Goal: Task Accomplishment & Management: Complete application form

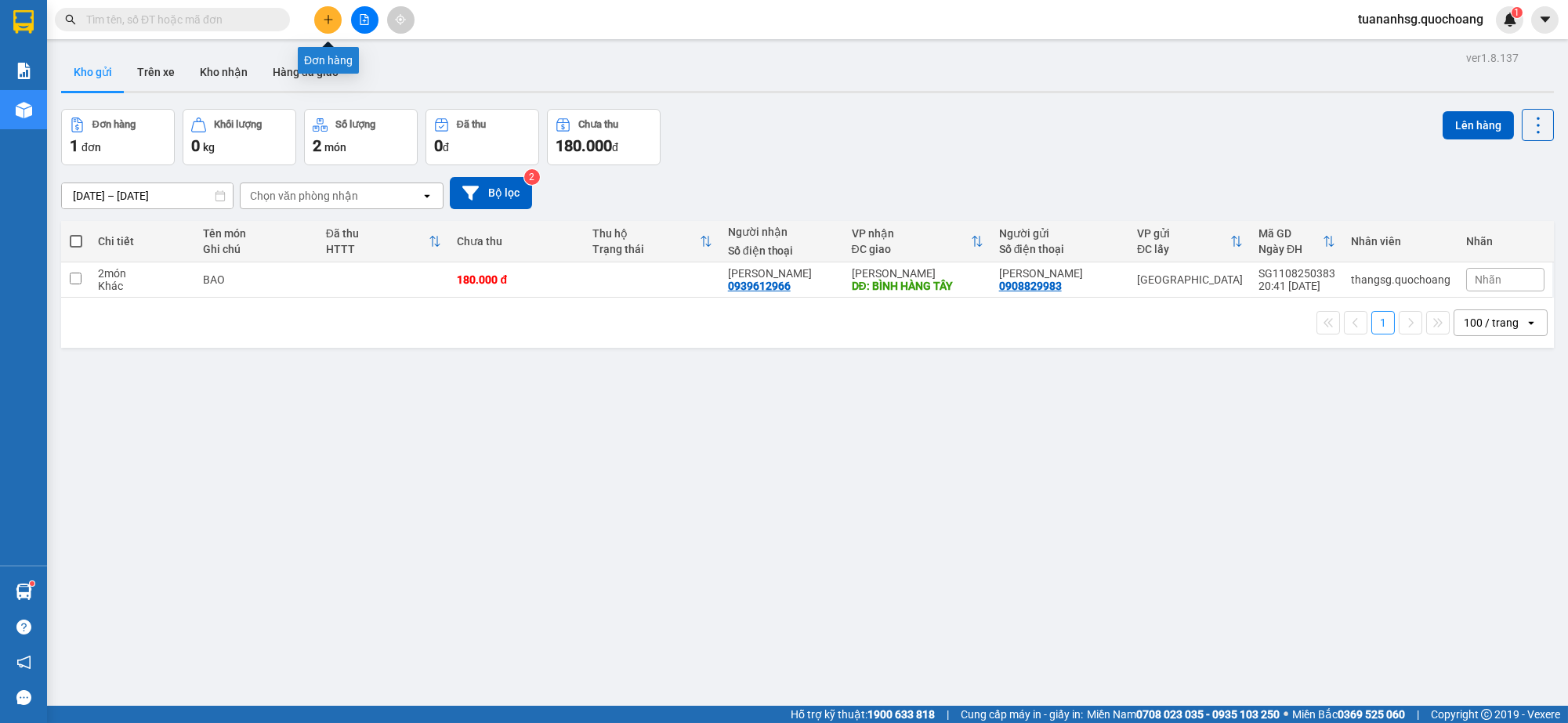
click at [321, 30] on button at bounding box center [328, 20] width 28 height 28
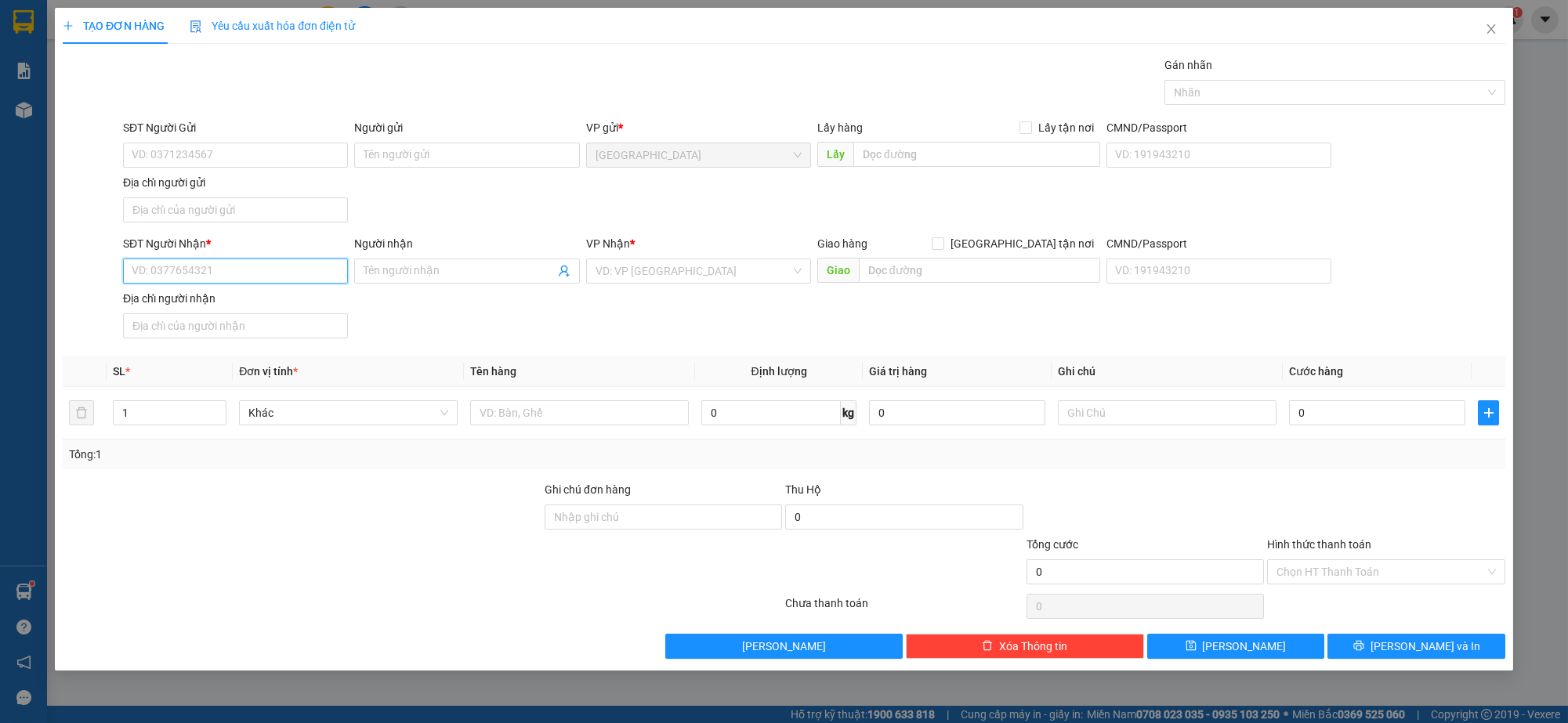
click at [244, 276] on input "SĐT Người Nhận *" at bounding box center [235, 271] width 225 height 25
click at [231, 156] on input "SĐT Người Gửi" at bounding box center [235, 155] width 225 height 25
type input "0762301322"
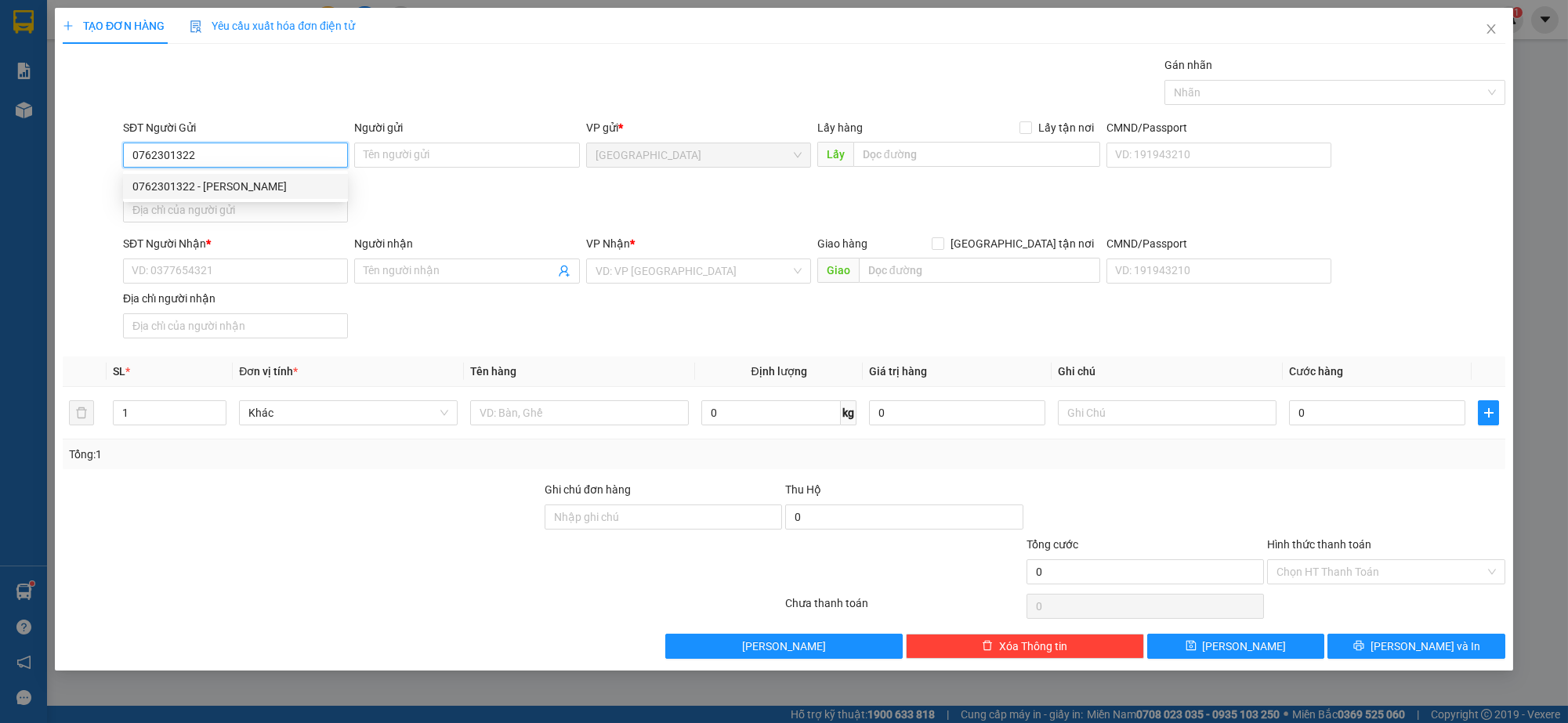
click at [236, 186] on div "0762301322 - [PERSON_NAME]" at bounding box center [235, 186] width 206 height 17
type input "[PERSON_NAME]"
type input "0762301322"
click at [166, 221] on input "Địa chỉ người gửi" at bounding box center [235, 210] width 225 height 25
click at [244, 213] on input "Địa chỉ người gửi" at bounding box center [235, 210] width 225 height 25
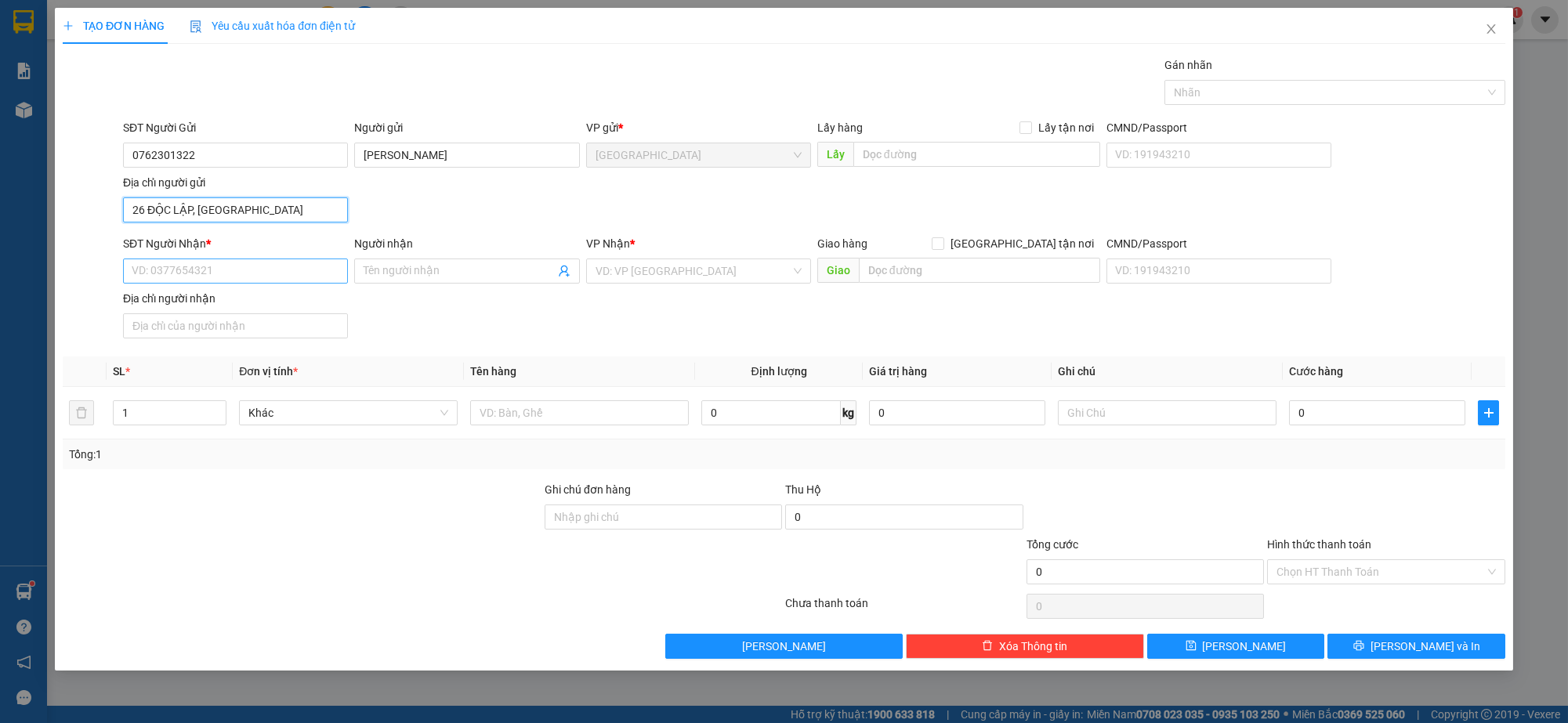
type input "26 ĐỘC LẬP, [GEOGRAPHIC_DATA]"
click at [208, 278] on input "SĐT Người Nhận *" at bounding box center [235, 271] width 225 height 25
click at [205, 296] on div "0888532768 - TRANG" at bounding box center [235, 302] width 206 height 17
type input "0888532768"
type input "TRANG"
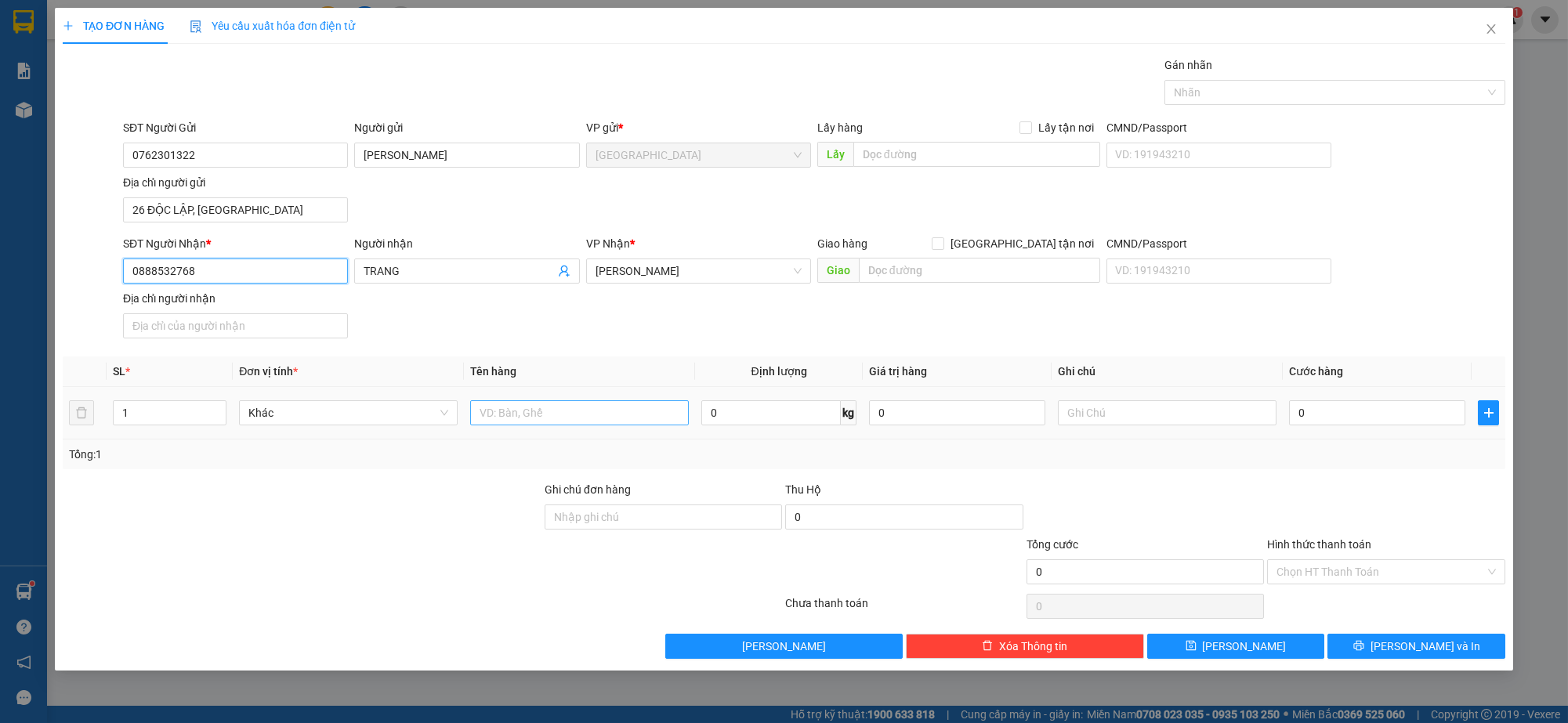
type input "0888532768"
click at [541, 419] on input "text" at bounding box center [579, 413] width 219 height 25
type input "THÙNG"
click at [1371, 645] on button "[PERSON_NAME] và In" at bounding box center [1416, 646] width 177 height 25
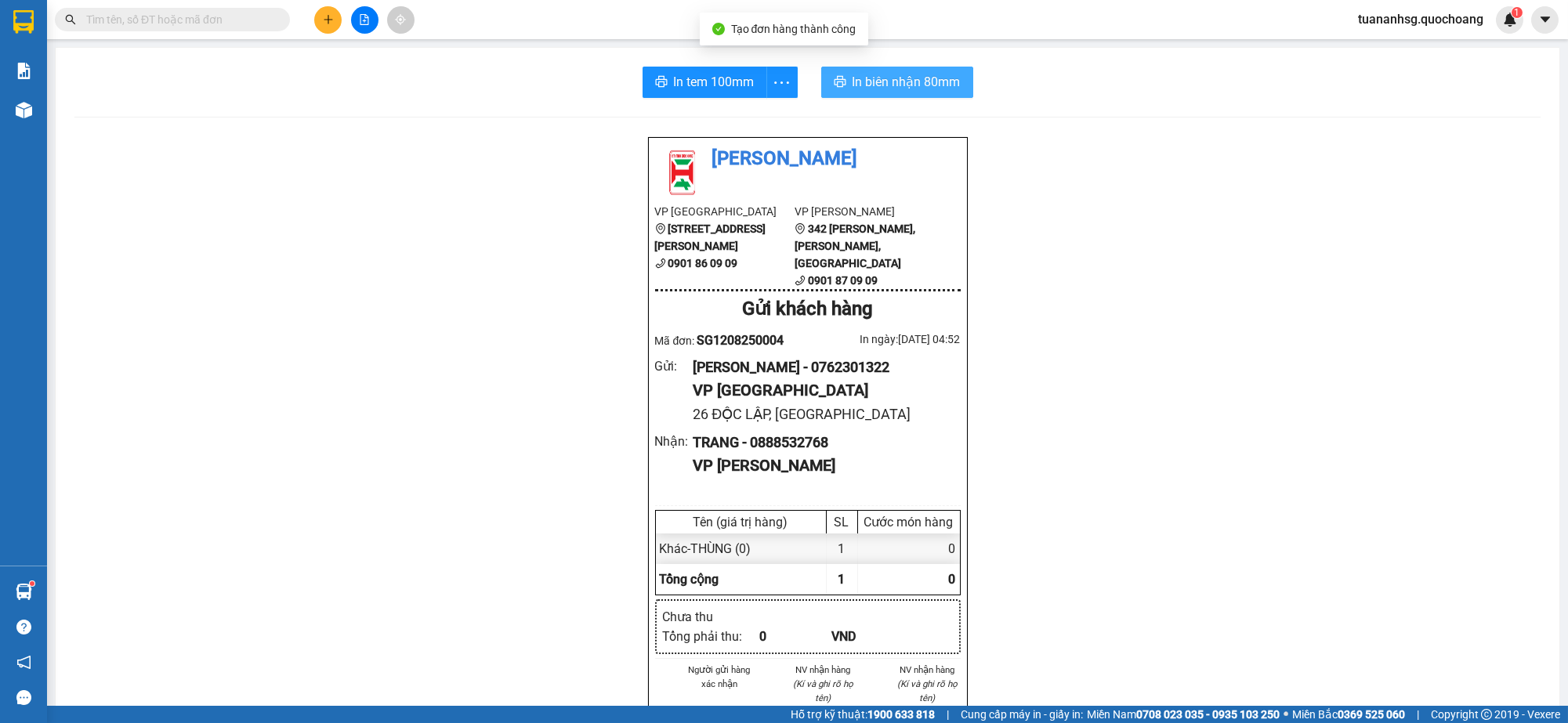
click at [901, 83] on span "In biên nhận 80mm" at bounding box center [906, 82] width 108 height 19
click at [716, 70] on button "In tem 100mm" at bounding box center [705, 82] width 125 height 32
